Goal: Task Accomplishment & Management: Manage account settings

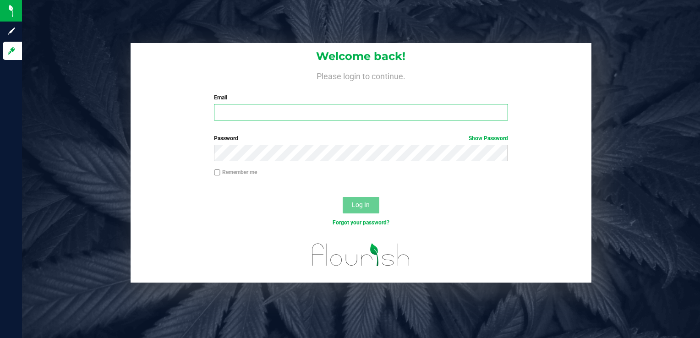
click at [242, 113] on input "Email" at bounding box center [360, 112] width 293 height 16
click at [242, 114] on input "Email" at bounding box center [360, 112] width 293 height 16
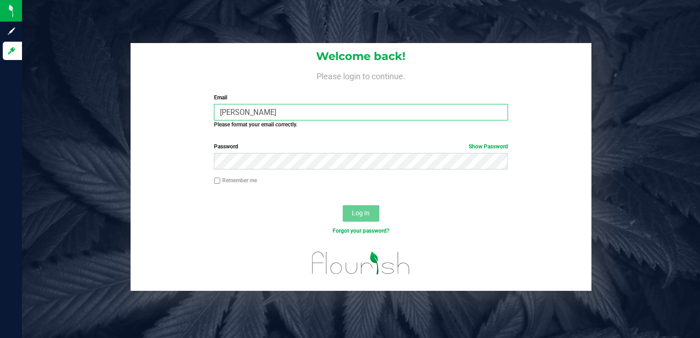
type input "J"
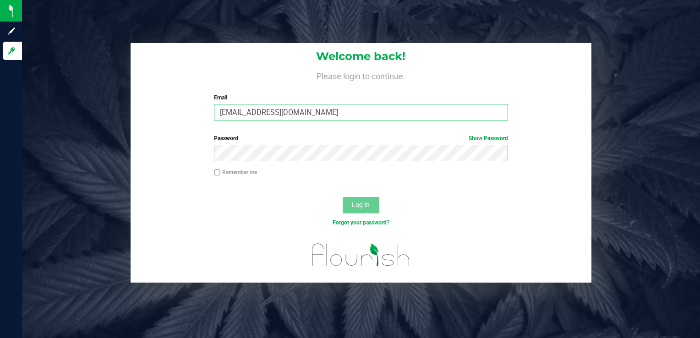
type input "[EMAIL_ADDRESS][DOMAIN_NAME]"
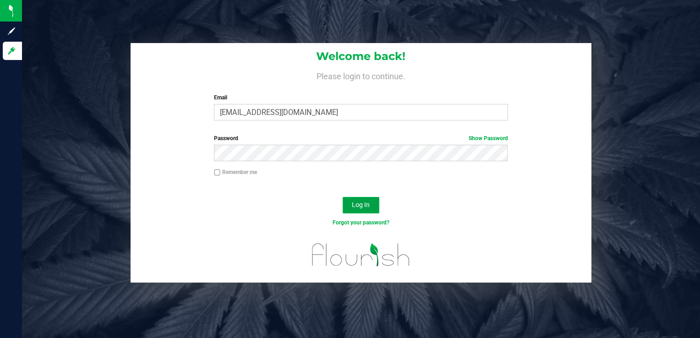
click at [361, 206] on span "Log In" at bounding box center [361, 204] width 18 height 7
click at [489, 136] on link "Show Password" at bounding box center [487, 138] width 39 height 6
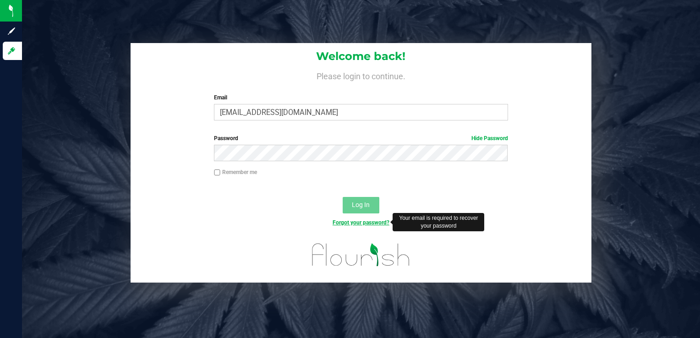
click at [366, 221] on link "Forgot your password?" at bounding box center [360, 222] width 57 height 6
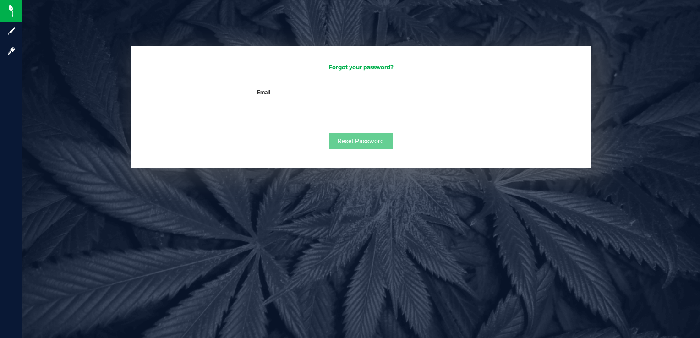
click at [335, 110] on input "Email" at bounding box center [360, 107] width 207 height 16
type input "Jacqueline.clancy@thebeacon.kent.sch.uk"
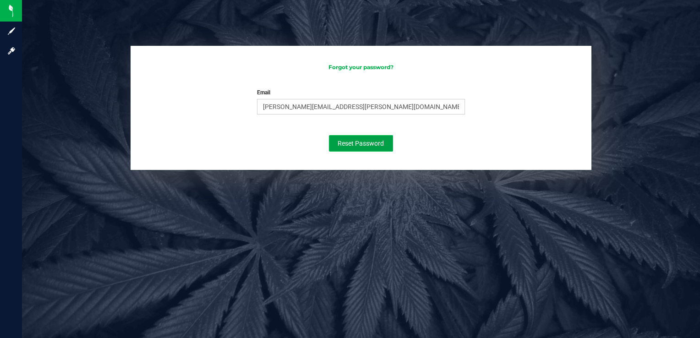
click at [352, 138] on button "Reset Password" at bounding box center [361, 143] width 64 height 16
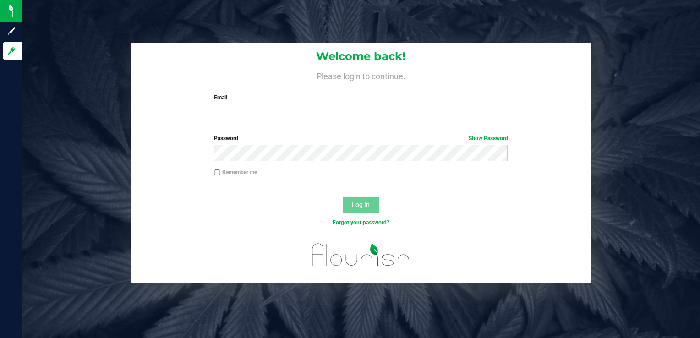
type input "[EMAIL_ADDRESS][DOMAIN_NAME]"
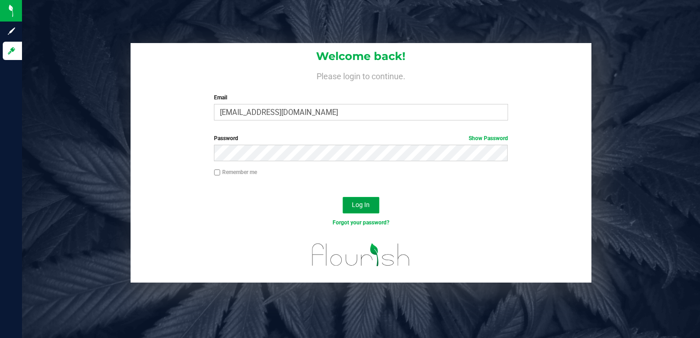
click at [360, 207] on span "Log In" at bounding box center [361, 204] width 18 height 7
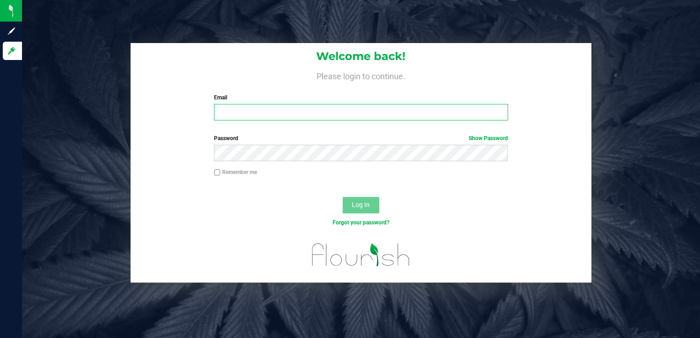
type input "[EMAIL_ADDRESS][DOMAIN_NAME]"
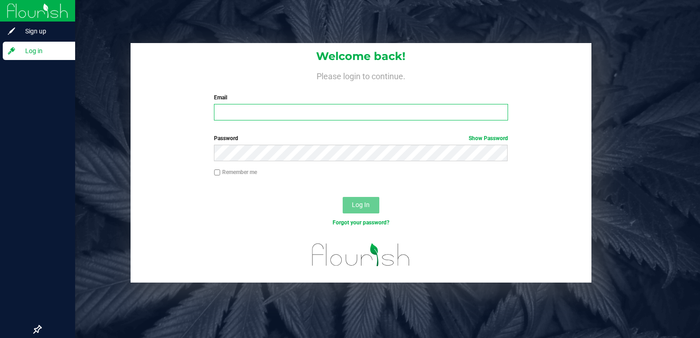
type input "[EMAIL_ADDRESS][DOMAIN_NAME]"
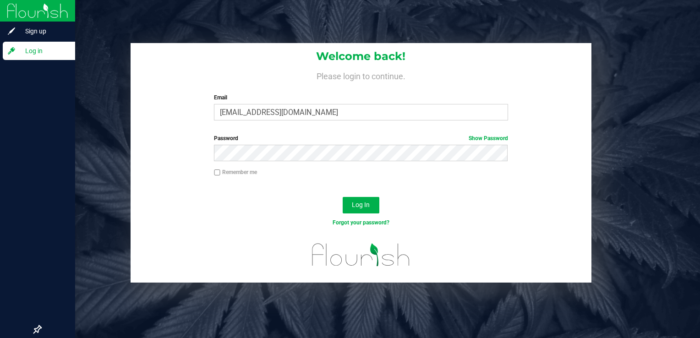
click at [20, 54] on span "Log in" at bounding box center [43, 50] width 55 height 11
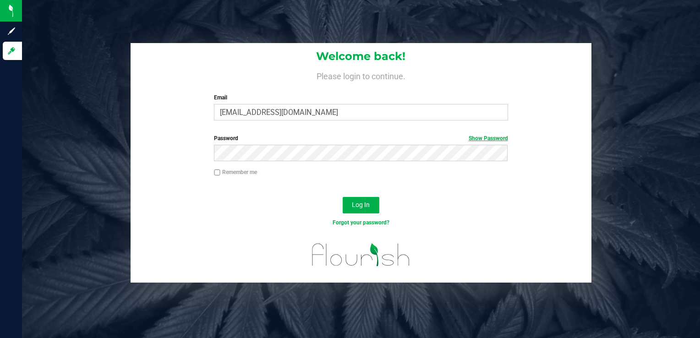
click at [485, 138] on link "Show Password" at bounding box center [487, 138] width 39 height 6
click at [360, 204] on span "Log In" at bounding box center [361, 204] width 18 height 7
click at [350, 233] on div "Forgot your password?" at bounding box center [360, 229] width 461 height 13
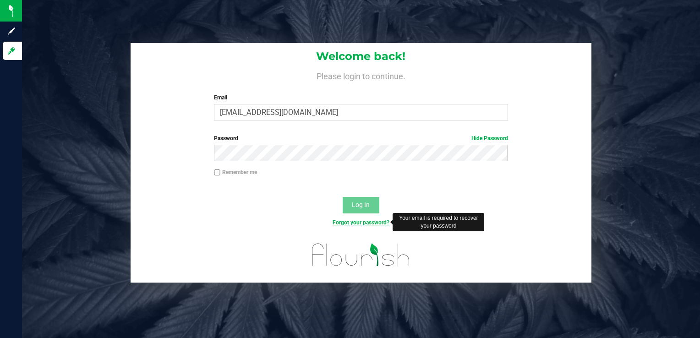
click at [354, 222] on link "Forgot your password?" at bounding box center [360, 222] width 57 height 6
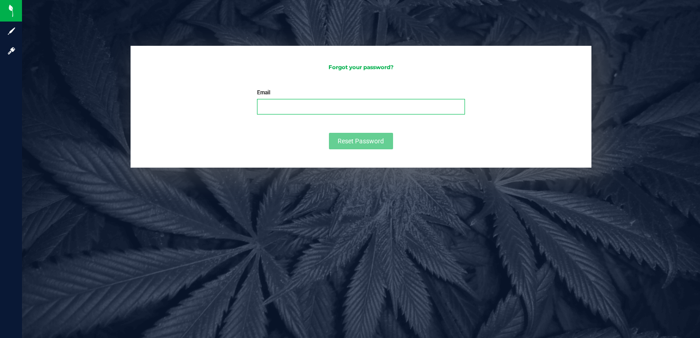
click at [318, 105] on input "Email" at bounding box center [360, 107] width 207 height 16
type input "J"
type input "c"
type input "J"
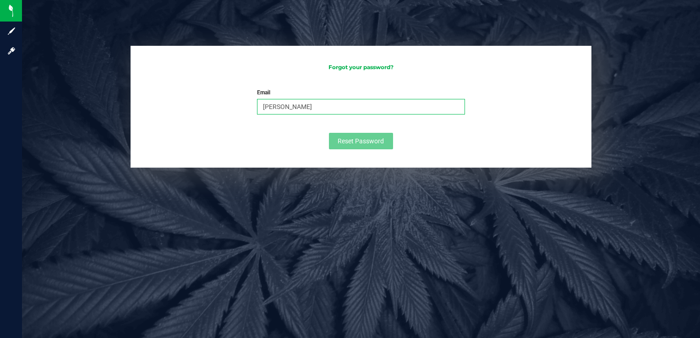
click at [396, 108] on input "Clancy" at bounding box center [360, 107] width 207 height 16
type input "ClancyJ@beacon-plus.ac.uk"
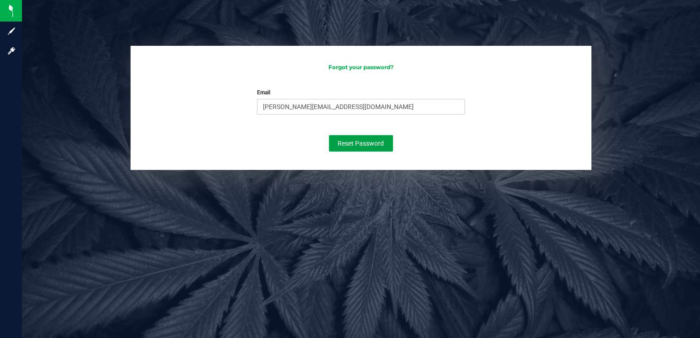
click at [368, 142] on span "Reset Password" at bounding box center [360, 143] width 46 height 7
